Goal: Information Seeking & Learning: Learn about a topic

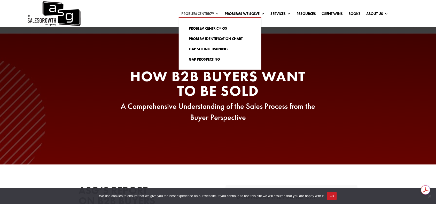
click at [198, 15] on link "Problem Centric™" at bounding box center [201, 15] width 38 height 6
click at [198, 25] on link "Problem Centric™ OS" at bounding box center [220, 28] width 72 height 10
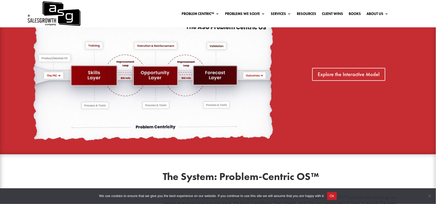
scroll to position [355, 0]
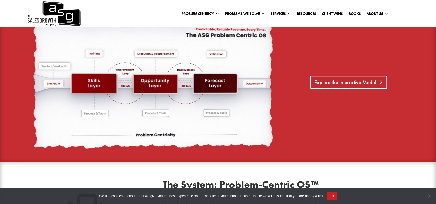
click at [354, 82] on link "Explore the Interactive Model" at bounding box center [348, 82] width 77 height 13
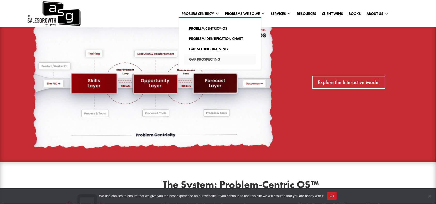
click at [192, 59] on link "Gap Prospecting" at bounding box center [220, 59] width 72 height 10
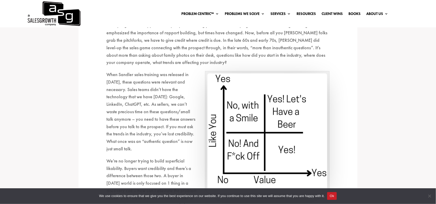
scroll to position [290, 0]
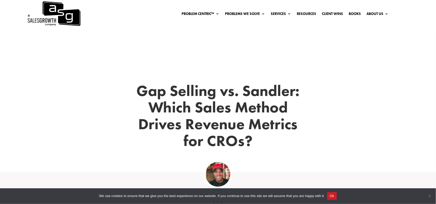
scroll to position [97, 0]
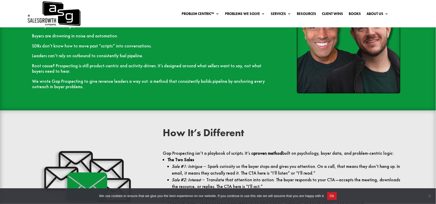
scroll to position [517, 0]
